Goal: Task Accomplishment & Management: Manage account settings

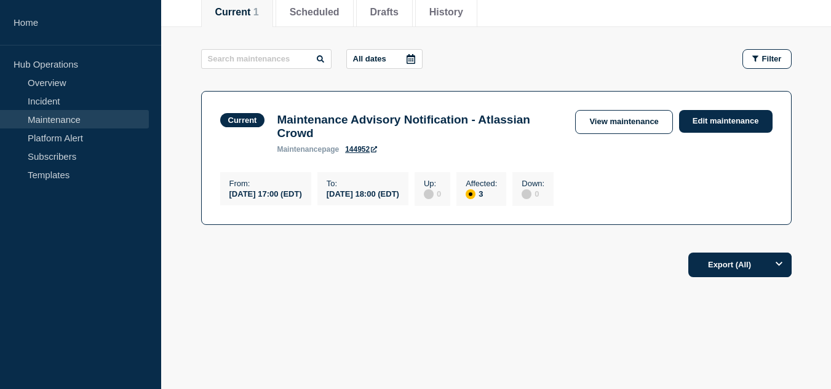
scroll to position [171, 0]
click at [485, 277] on div "Export (All)" at bounding box center [496, 261] width 590 height 35
click at [581, 124] on link "View maintenance" at bounding box center [623, 122] width 97 height 24
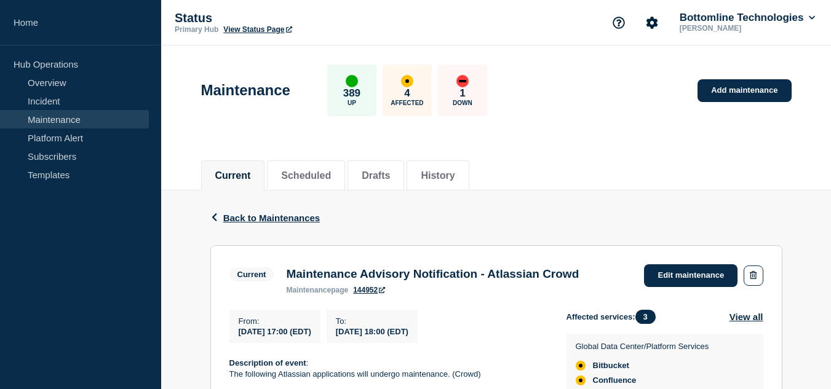
click at [549, 162] on div "Current Scheduled Drafts History" at bounding box center [496, 169] width 590 height 42
click at [588, 158] on div "Current Scheduled Drafts History" at bounding box center [496, 169] width 590 height 42
click at [290, 218] on span "Back to Maintenances" at bounding box center [271, 218] width 97 height 10
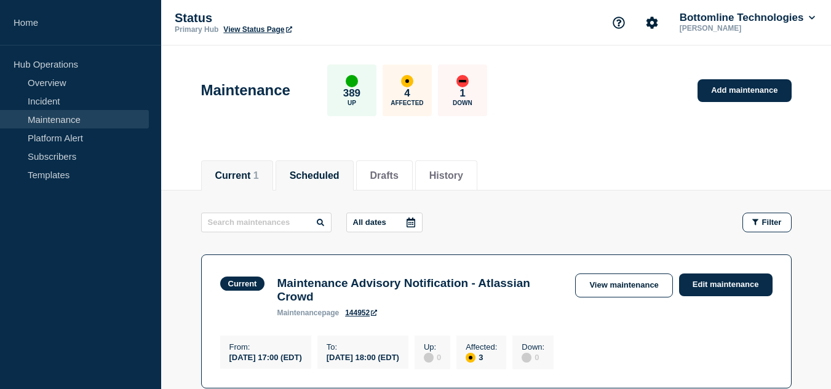
click at [340, 171] on button "Scheduled" at bounding box center [315, 175] width 50 height 11
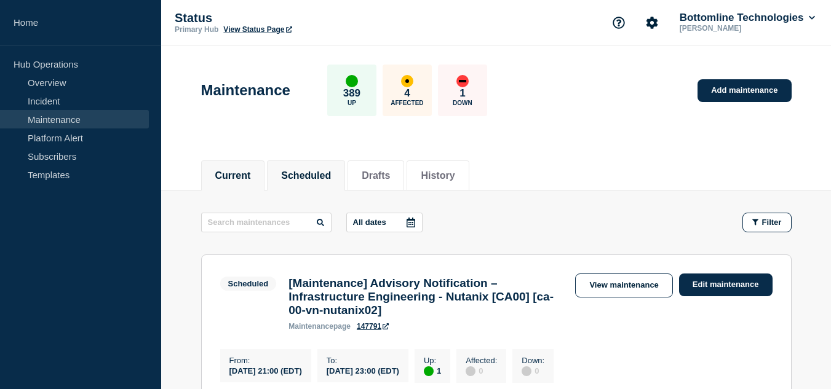
click at [251, 177] on button "Current" at bounding box center [233, 175] width 36 height 11
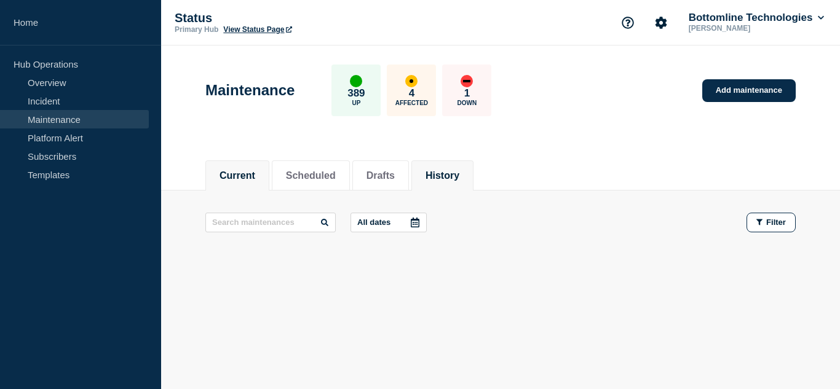
click at [449, 164] on li "History" at bounding box center [442, 176] width 62 height 30
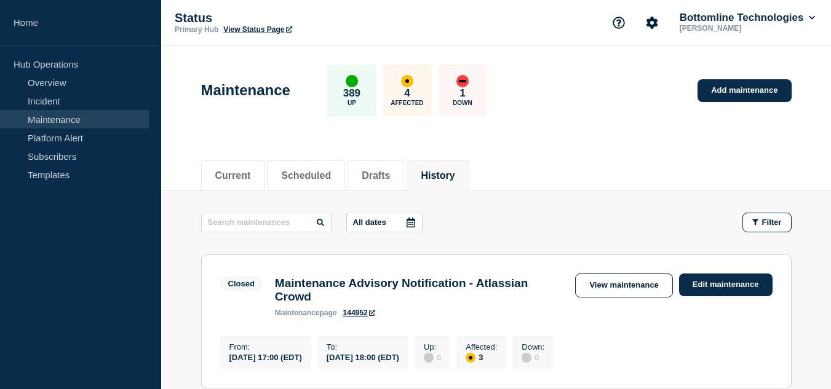
scroll to position [123, 0]
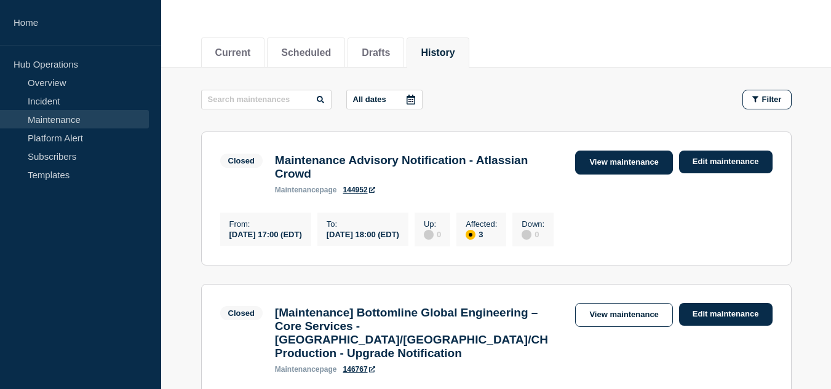
click at [603, 165] on link "View maintenance" at bounding box center [623, 163] width 97 height 24
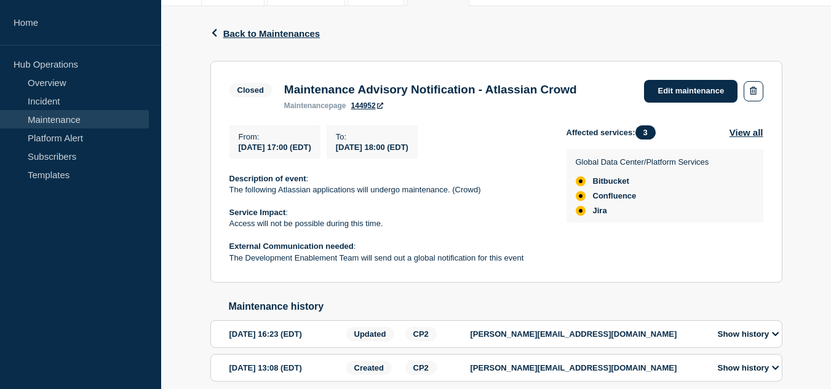
scroll to position [242, 0]
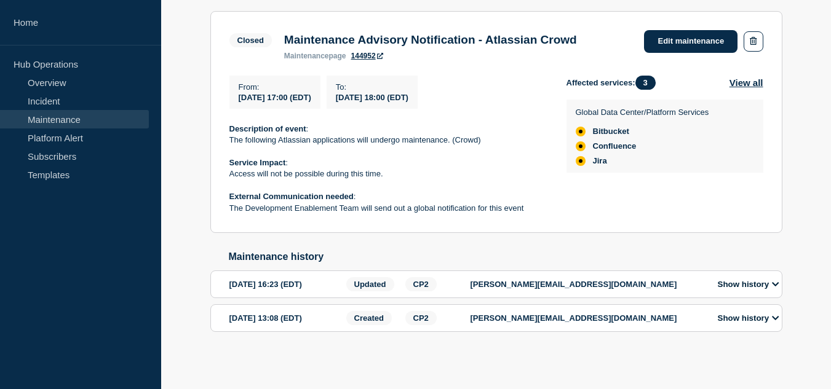
click at [752, 285] on button "Show history" at bounding box center [748, 284] width 69 height 10
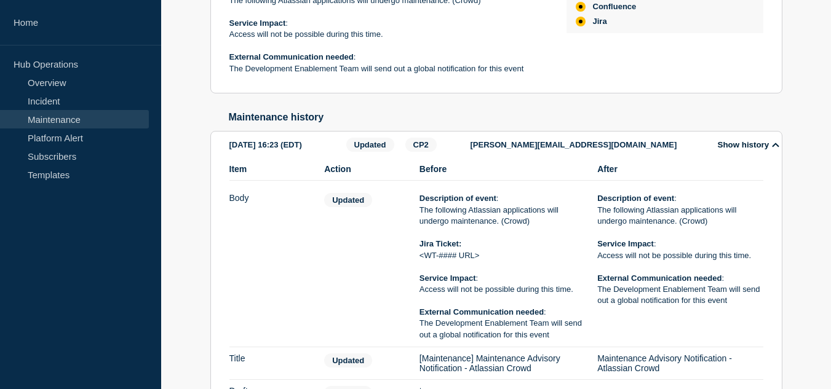
scroll to position [497, 0]
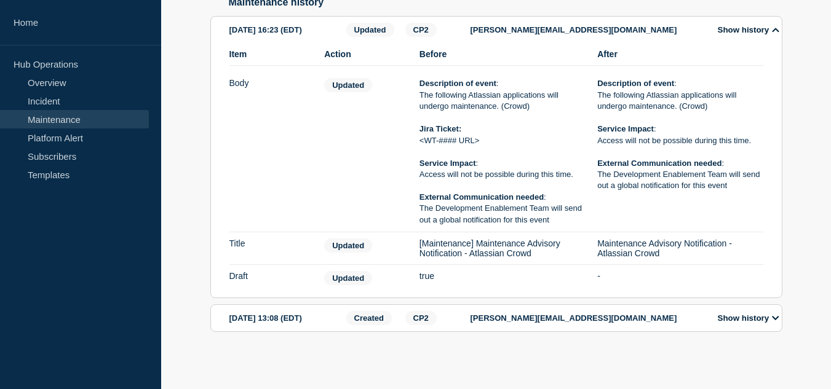
click at [751, 325] on div "Show history" at bounding box center [745, 318] width 75 height 14
click at [750, 319] on button "Show history" at bounding box center [748, 318] width 69 height 10
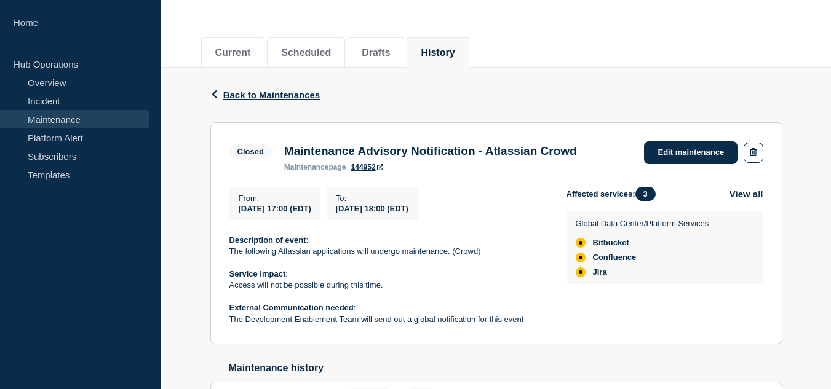
scroll to position [185, 0]
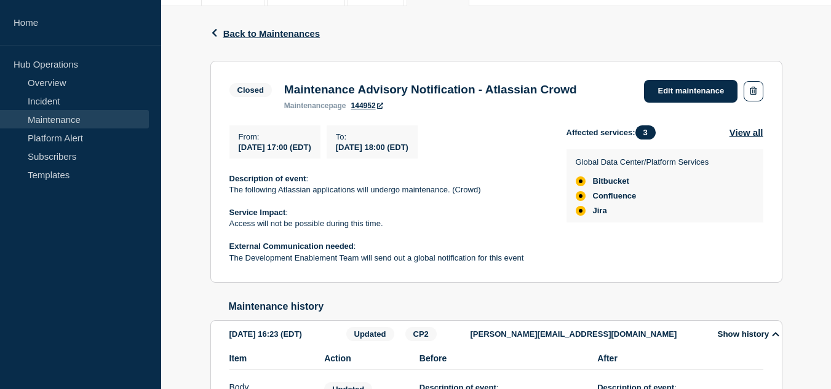
click at [367, 109] on link "144952" at bounding box center [367, 105] width 32 height 9
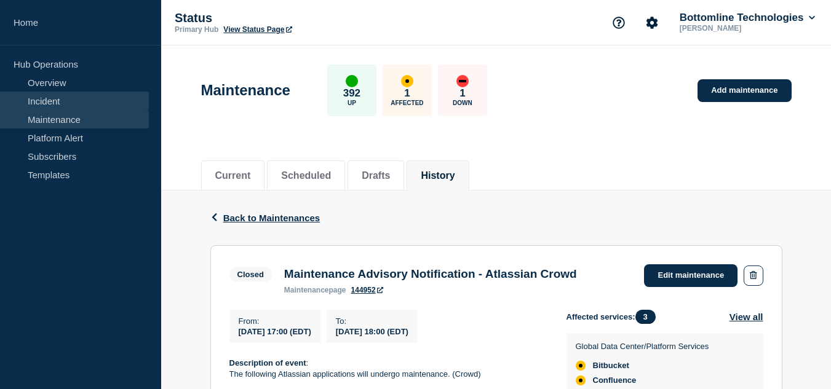
click at [70, 101] on link "Incident" at bounding box center [74, 101] width 149 height 18
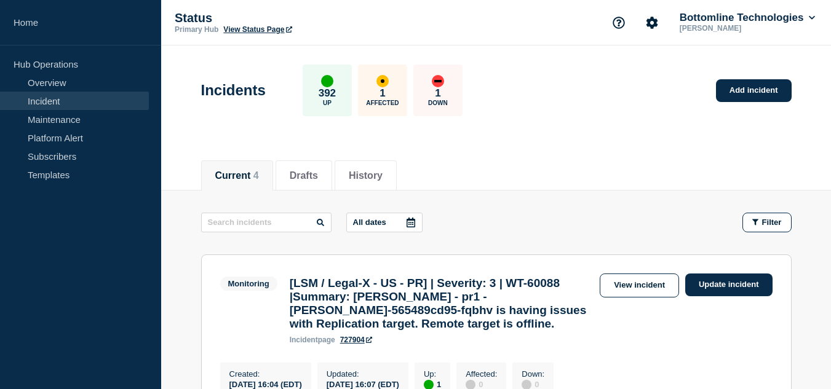
scroll to position [62, 0]
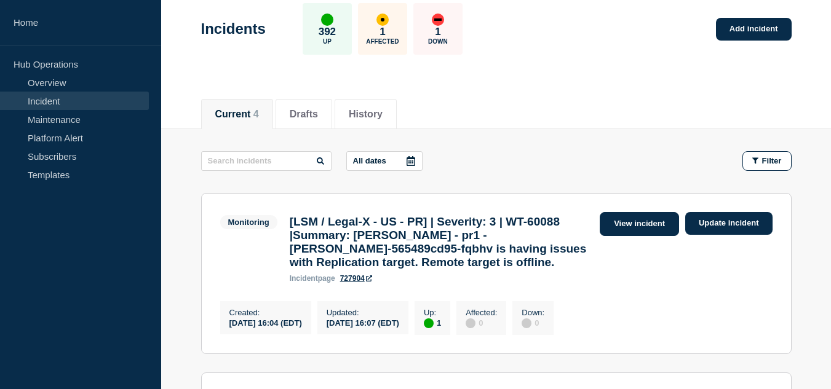
click at [618, 216] on link "View incident" at bounding box center [639, 224] width 79 height 24
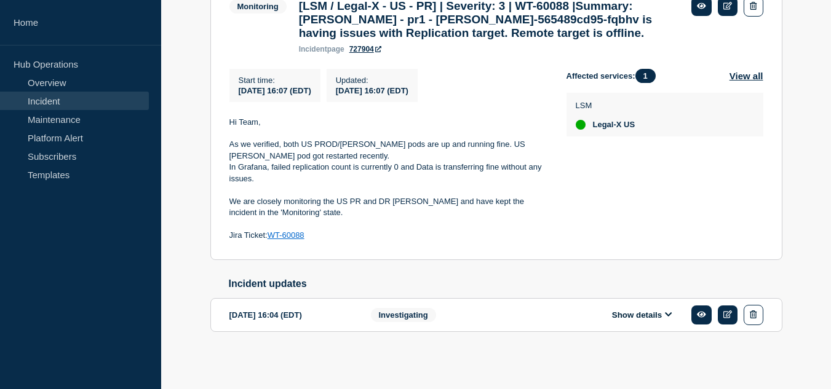
scroll to position [36, 0]
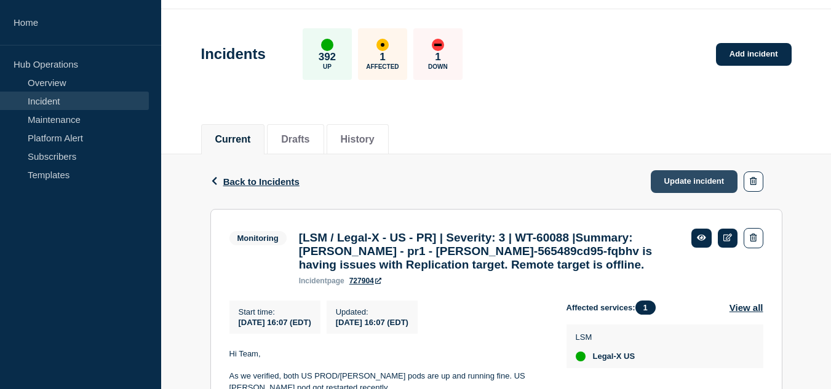
click at [659, 189] on link "Update incident" at bounding box center [694, 181] width 87 height 23
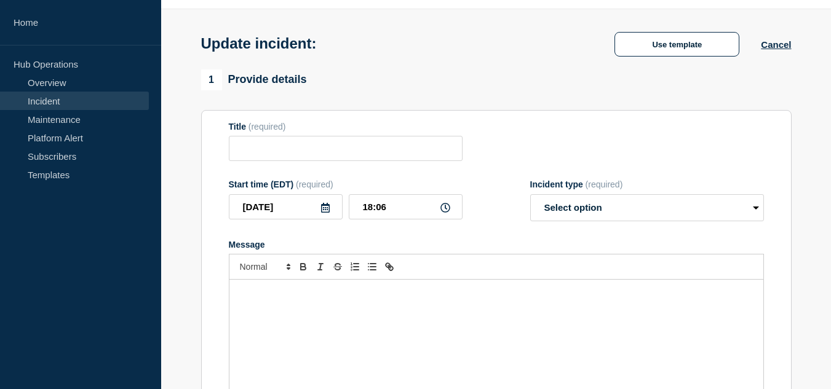
type input "[LSM / Legal-X - US - PR] | Severity: 3 | WT-60088 |Summary: [PERSON_NAME] - pr…"
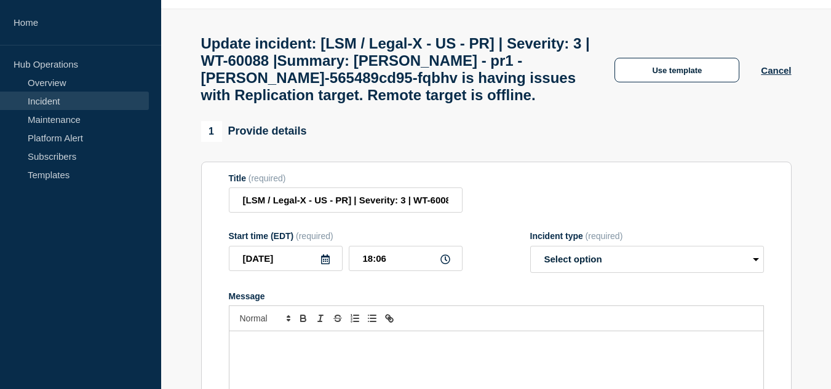
scroll to position [282, 0]
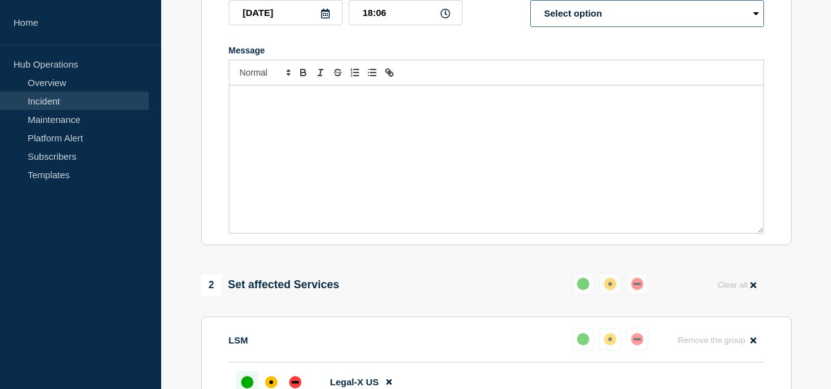
click at [598, 27] on select "Select option Investigating Identified Monitoring Resolved" at bounding box center [647, 13] width 234 height 27
select select "resolved"
click at [530, 12] on select "Select option Investigating Identified Monitoring Resolved" at bounding box center [647, 13] width 234 height 27
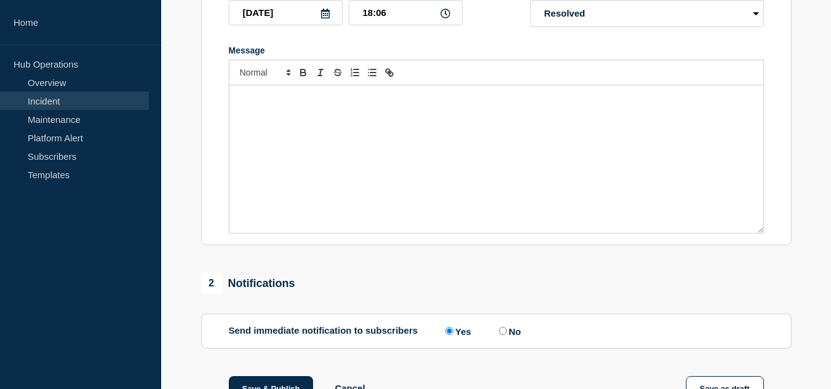
click at [467, 122] on div "Message" at bounding box center [496, 159] width 534 height 148
click at [295, 153] on div "Hi Team," at bounding box center [496, 159] width 534 height 148
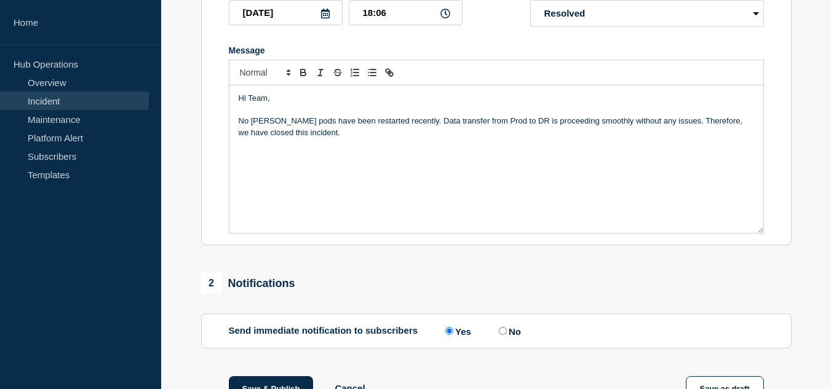
click at [359, 138] on p "No [PERSON_NAME] pods have been restarted recently. Data transfer from Prod to …" at bounding box center [496, 127] width 515 height 23
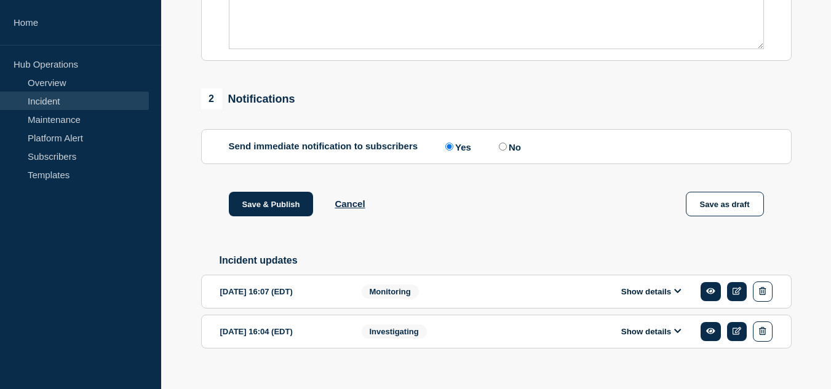
click at [626, 297] on button "Show details" at bounding box center [652, 292] width 68 height 10
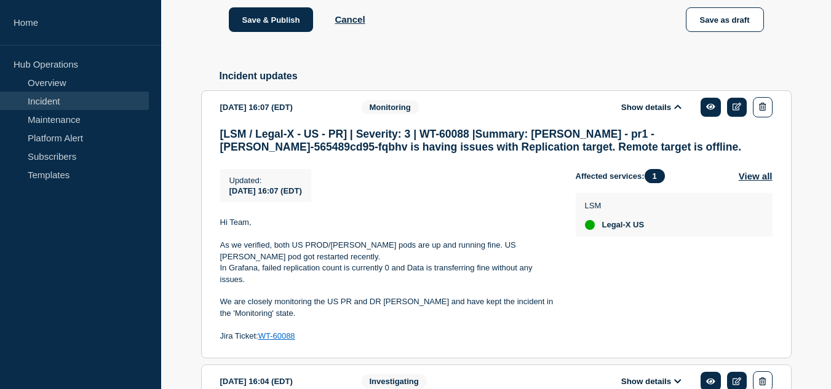
scroll to position [713, 0]
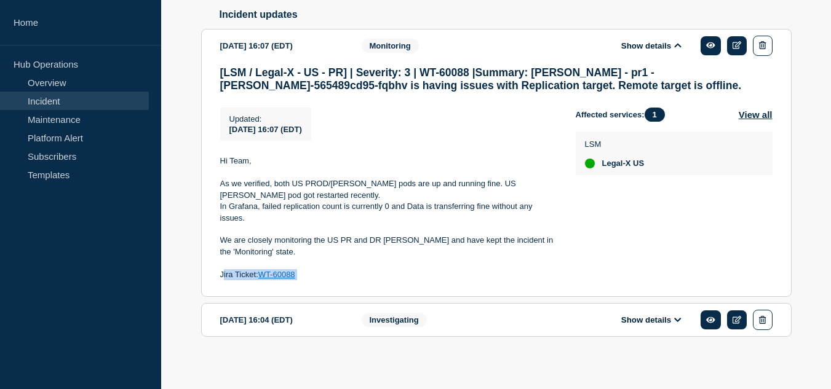
drag, startPoint x: 310, startPoint y: 294, endPoint x: 222, endPoint y: 288, distance: 88.1
click at [222, 280] on p "Jira Ticket: WT-60088" at bounding box center [388, 274] width 336 height 11
drag, startPoint x: 304, startPoint y: 287, endPoint x: 220, endPoint y: 293, distance: 85.1
click at [220, 280] on p "Jira Ticket: WT-60088" at bounding box center [388, 274] width 336 height 11
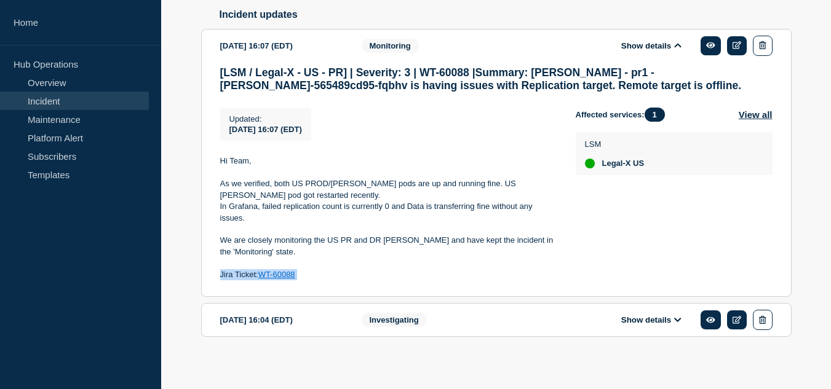
copy p "Jira Ticket: WT-60088"
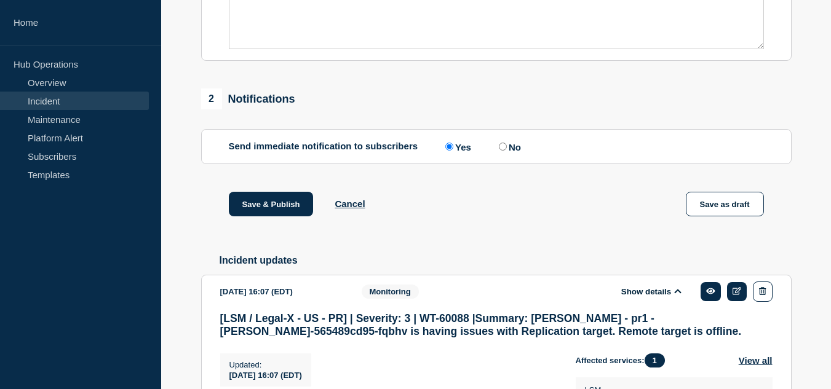
scroll to position [282, 0]
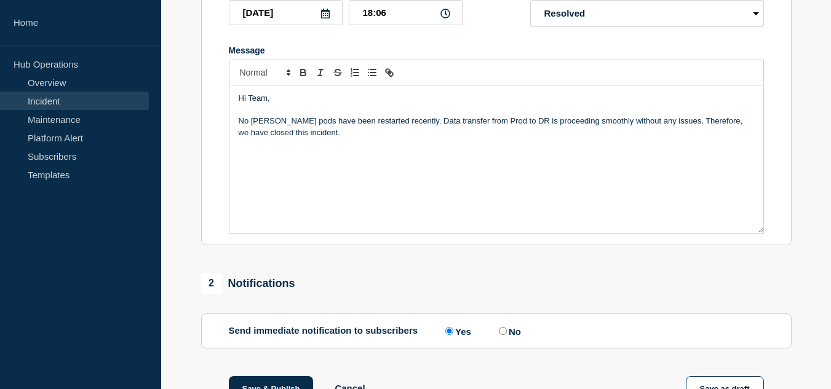
click at [294, 161] on p "Message" at bounding box center [496, 154] width 515 height 11
drag, startPoint x: 394, startPoint y: 133, endPoint x: 368, endPoint y: 136, distance: 26.6
click at [368, 136] on p "No [PERSON_NAME] pods have been restarted recently. Data transfer from Prod to …" at bounding box center [496, 127] width 515 height 23
click at [484, 161] on p "Jira Ticket: WT-60088" at bounding box center [496, 154] width 515 height 11
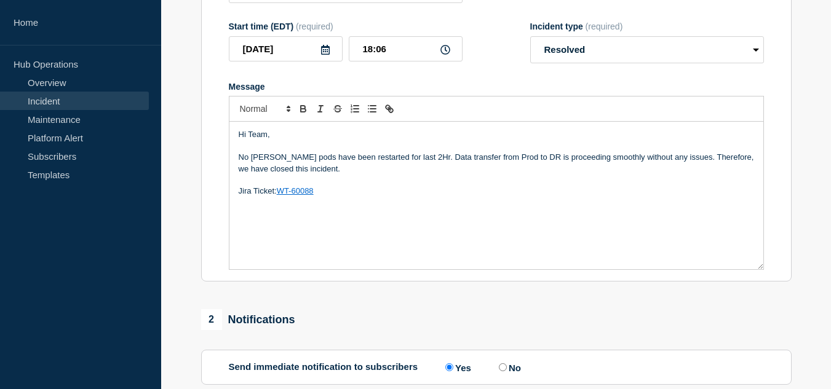
scroll to position [431, 0]
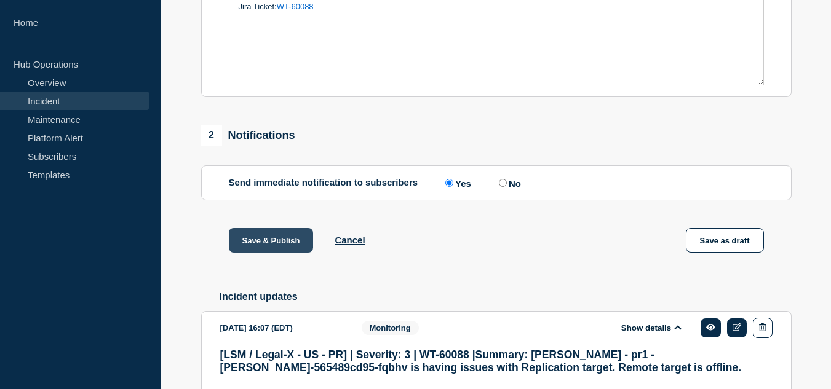
click at [297, 251] on button "Save & Publish" at bounding box center [271, 240] width 85 height 25
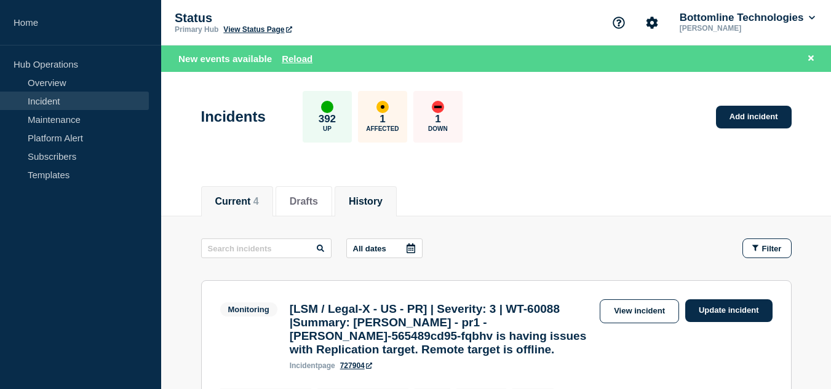
click at [367, 200] on button "History" at bounding box center [366, 201] width 34 height 11
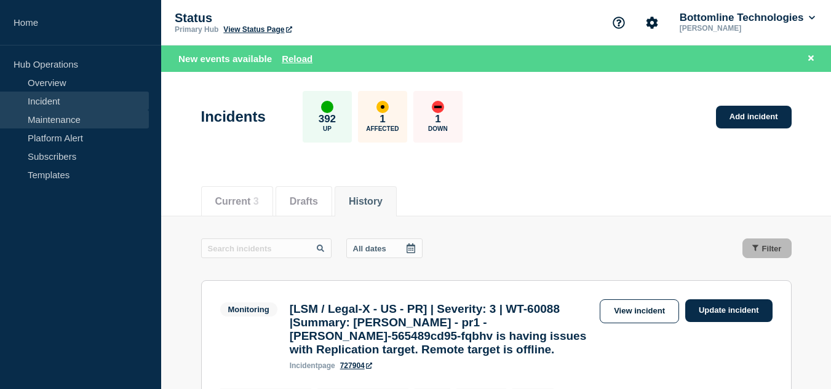
click at [76, 119] on link "Maintenance" at bounding box center [74, 119] width 149 height 18
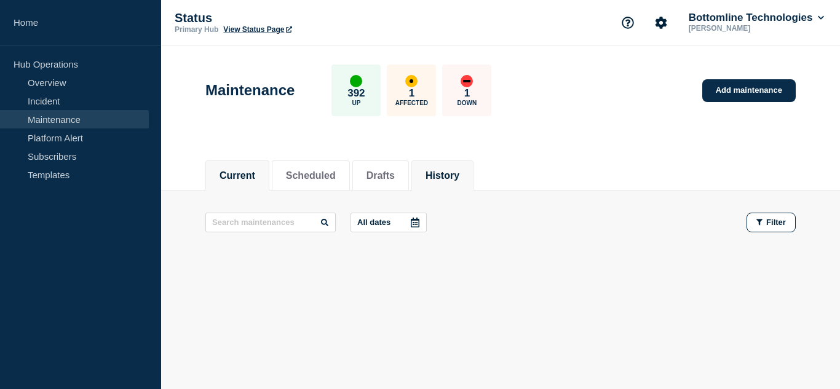
click at [459, 170] on button "History" at bounding box center [443, 175] width 34 height 11
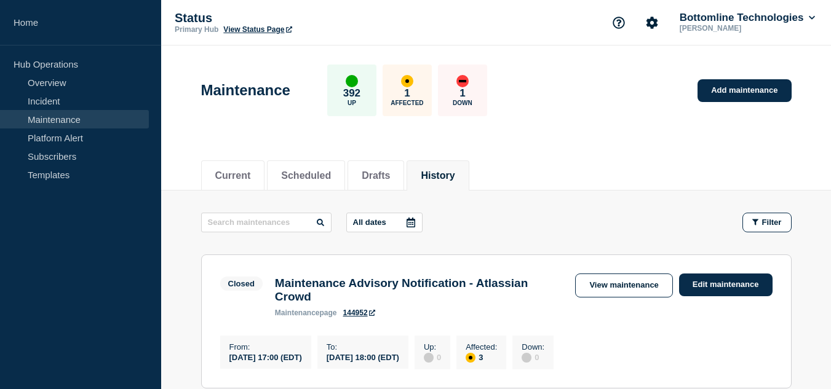
scroll to position [185, 0]
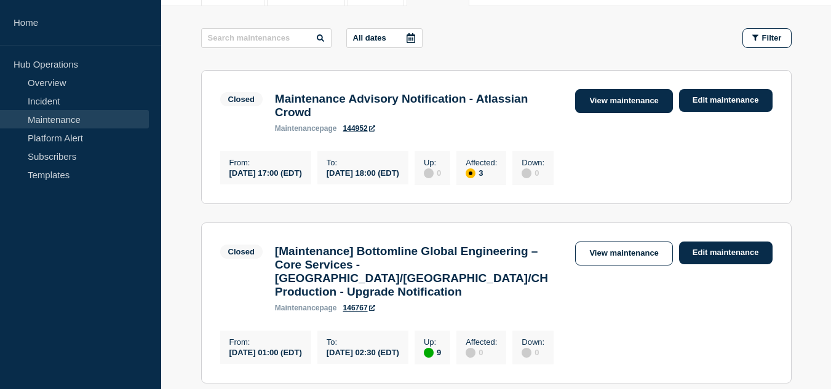
click at [593, 106] on link "View maintenance" at bounding box center [623, 101] width 97 height 24
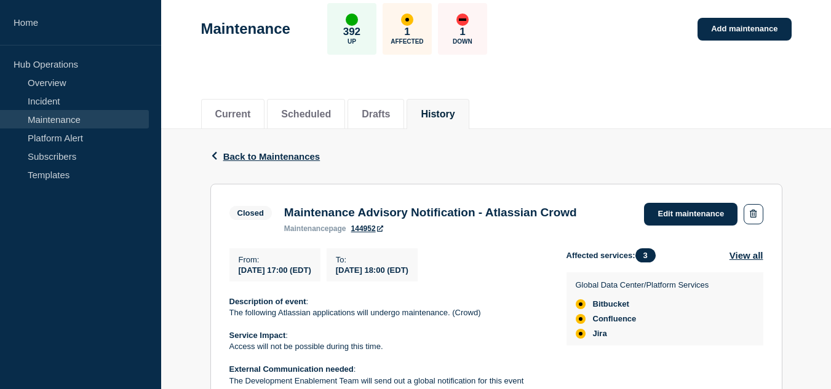
scroll to position [242, 0]
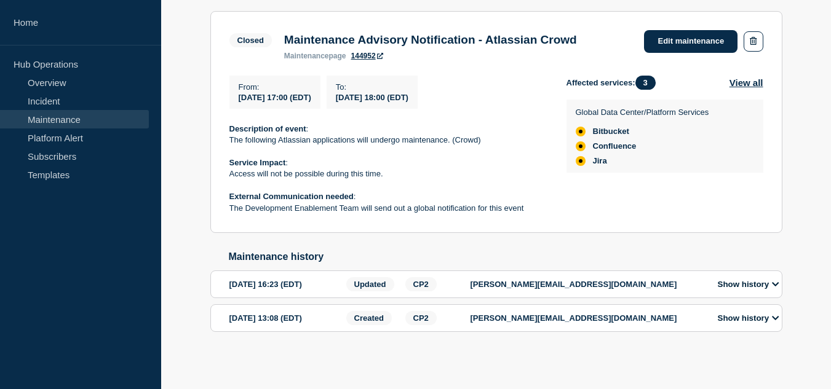
click at [726, 284] on button "Show history" at bounding box center [748, 284] width 69 height 10
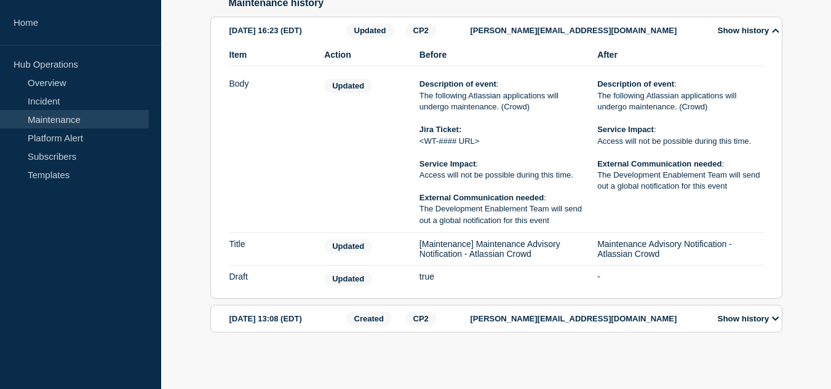
scroll to position [497, 0]
click at [749, 309] on section "[DATE] 13:08 (EDT) Created CP2 [PERSON_NAME][EMAIL_ADDRESS][DOMAIN_NAME] Show h…" at bounding box center [496, 318] width 572 height 28
click at [739, 317] on button "Show history" at bounding box center [748, 318] width 69 height 10
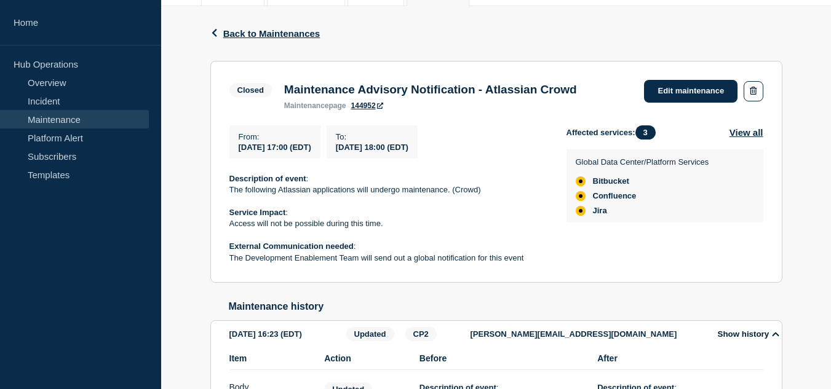
scroll to position [62, 0]
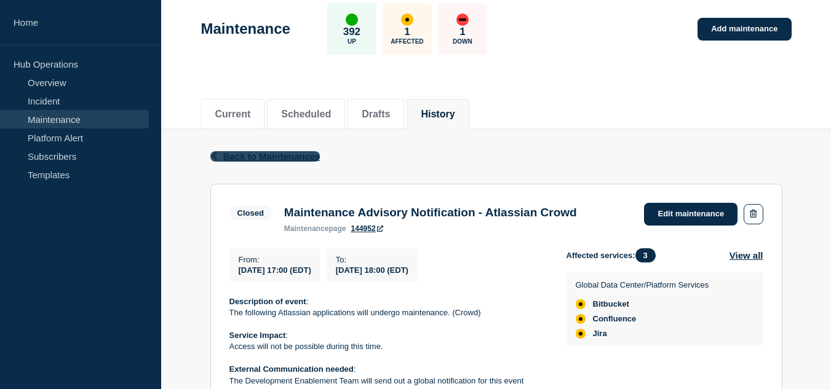
click at [261, 154] on span "Back to Maintenances" at bounding box center [271, 156] width 97 height 10
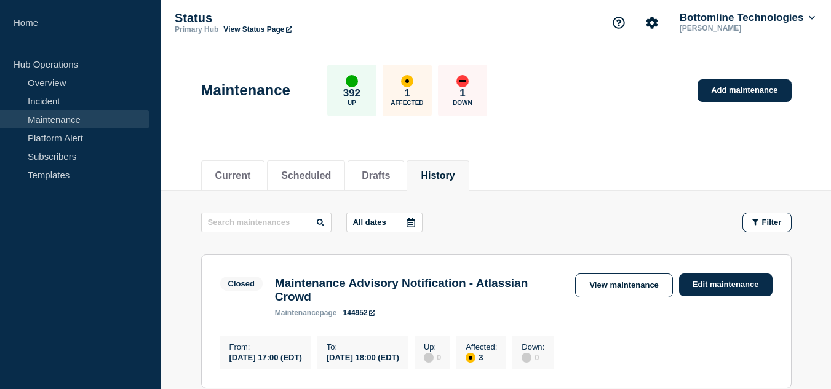
click at [544, 185] on div "Current Scheduled Drafts History" at bounding box center [496, 169] width 590 height 42
click at [636, 150] on div "Current Scheduled Drafts History" at bounding box center [496, 169] width 590 height 42
click at [73, 103] on link "Incident" at bounding box center [74, 101] width 149 height 18
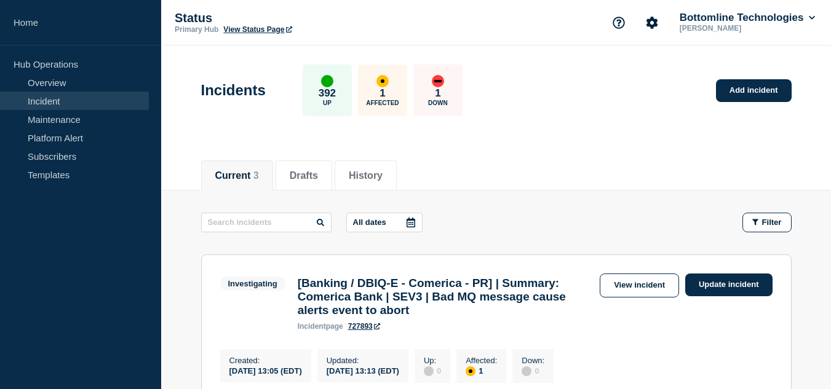
click at [568, 135] on header "Incidents 392 Up 1 Affected 1 Down Add incident" at bounding box center [496, 97] width 670 height 103
click at [590, 152] on div "Current 3 Drafts History" at bounding box center [496, 169] width 590 height 42
click at [618, 133] on header "Incidents 392 Up 1 Affected 1 Down Add incident" at bounding box center [496, 97] width 670 height 103
click at [558, 105] on div "Incidents 392 Up 1 Affected 1 Down Add incident" at bounding box center [496, 86] width 618 height 75
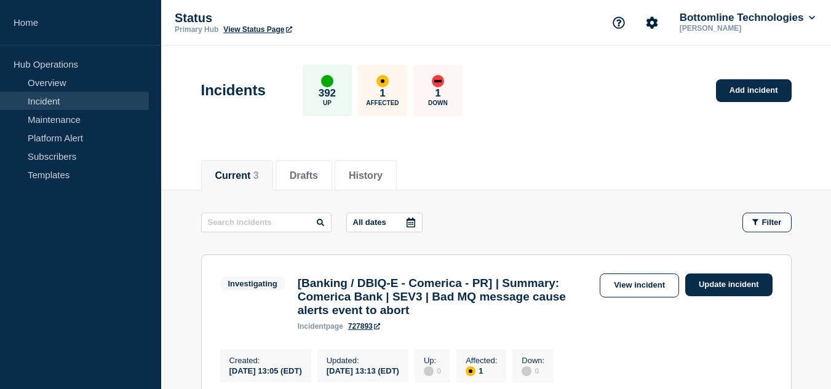
click at [558, 105] on div "Incidents 392 Up 1 Affected 1 Down Add incident" at bounding box center [496, 86] width 618 height 75
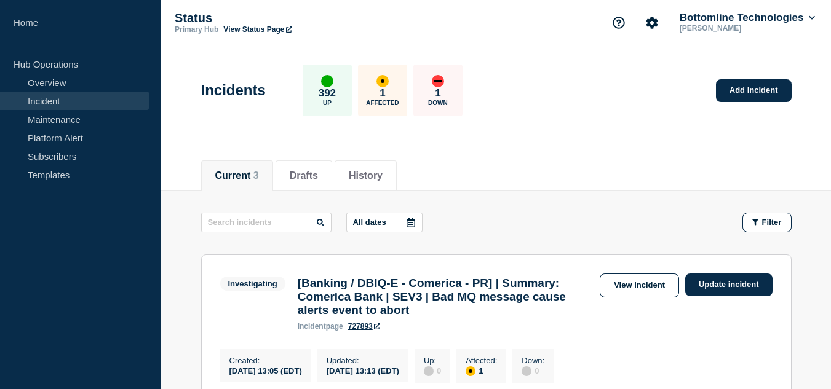
click at [558, 105] on div "Incidents 392 Up 1 Affected 1 Down Add incident" at bounding box center [496, 86] width 618 height 75
click at [613, 138] on header "Incidents 392 Up 1 Affected 1 Down Add incident" at bounding box center [496, 97] width 670 height 103
